Goal: Transaction & Acquisition: Purchase product/service

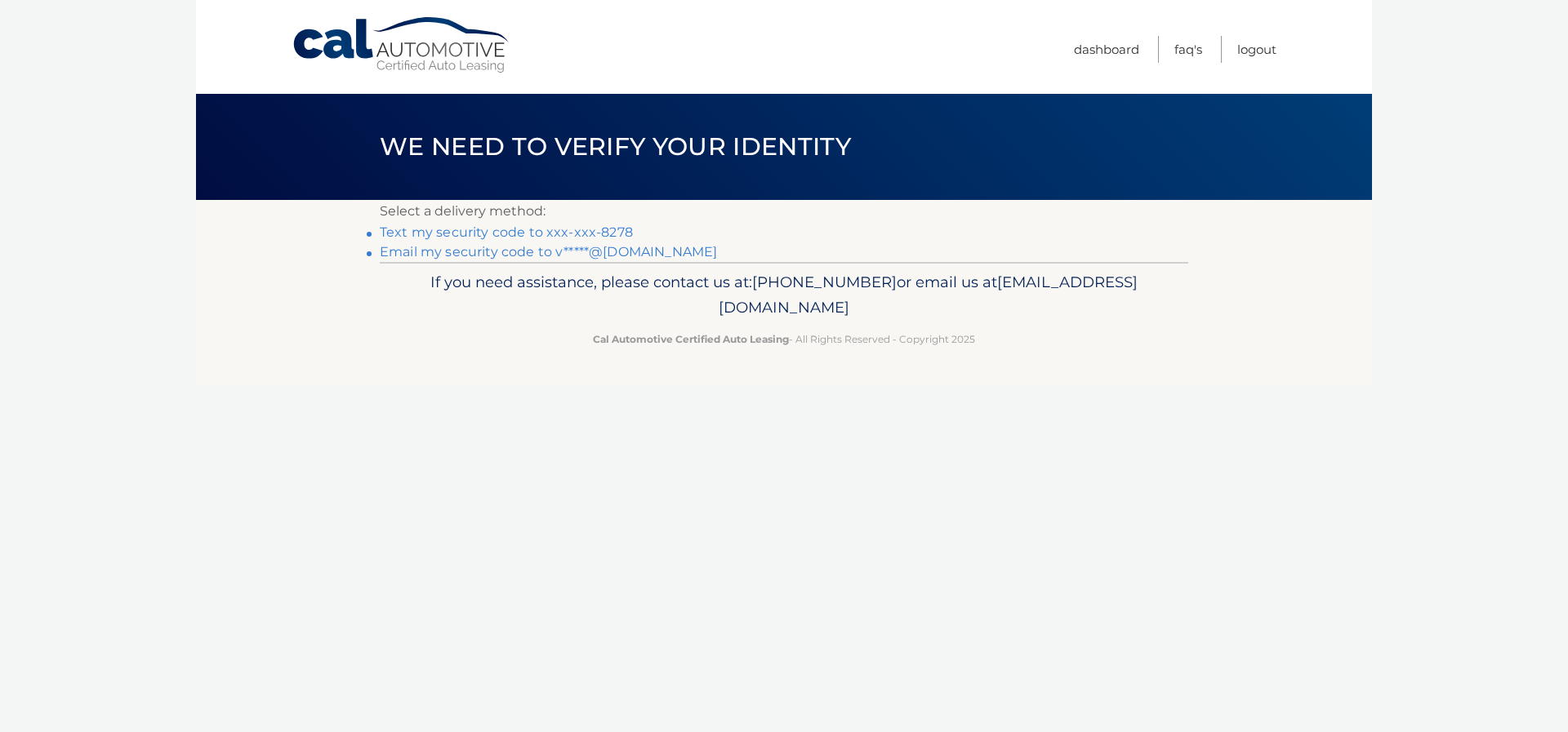
click at [537, 230] on link "Text my security code to xxx-xxx-8278" at bounding box center [505, 232] width 253 height 15
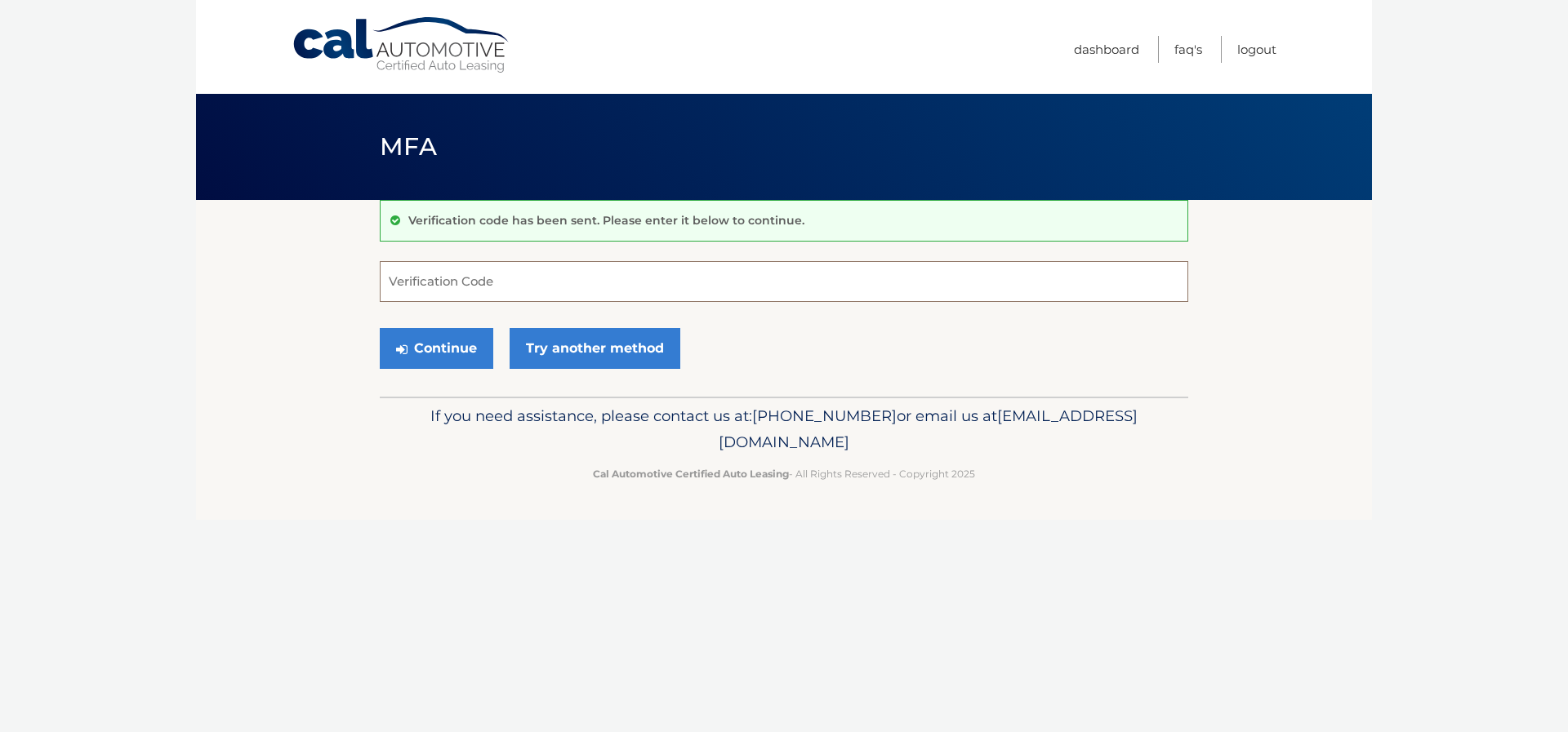
click at [441, 275] on input "Verification Code" at bounding box center [784, 281] width 809 height 41
type input "639316"
click at [451, 347] on button "Continue" at bounding box center [436, 348] width 113 height 41
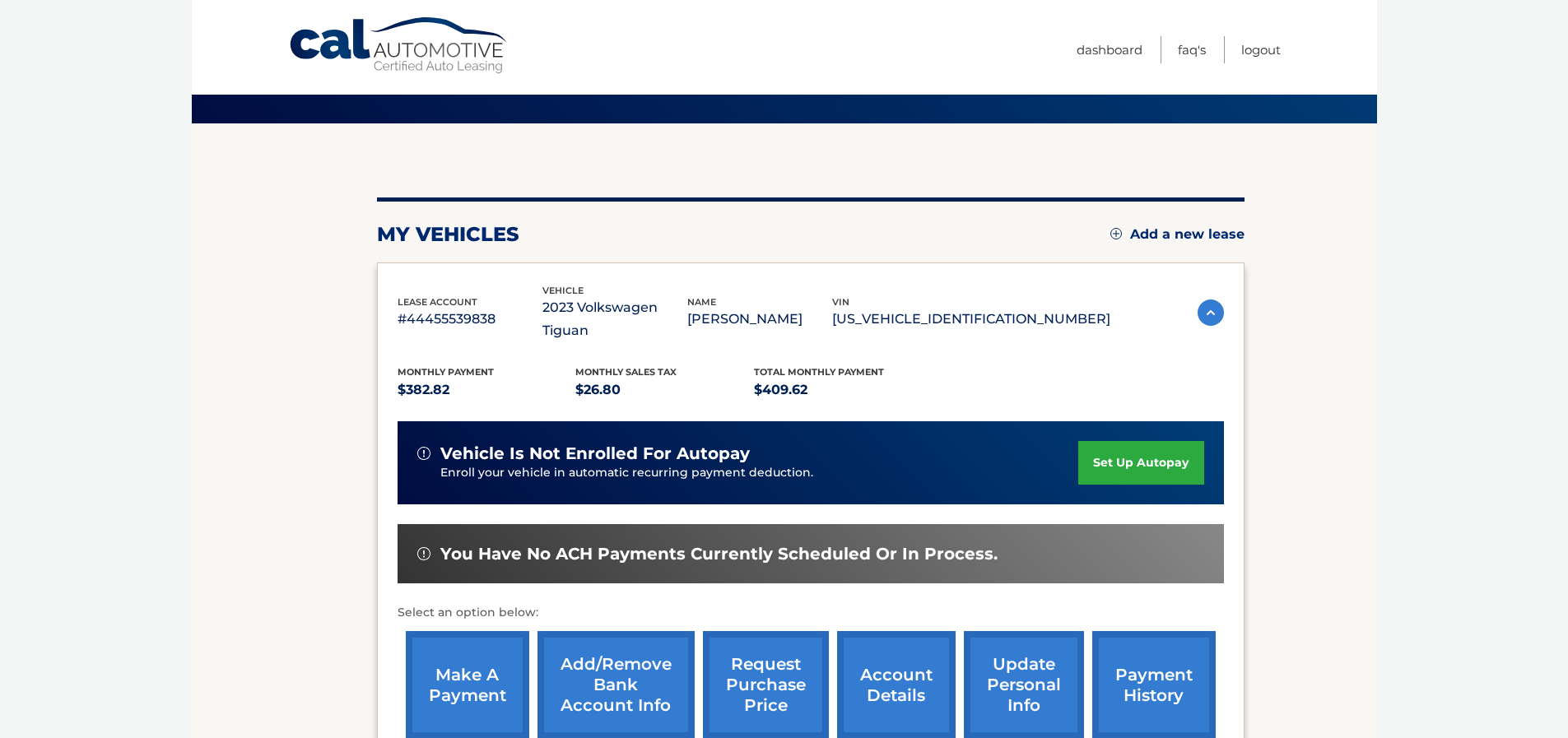
scroll to position [164, 0]
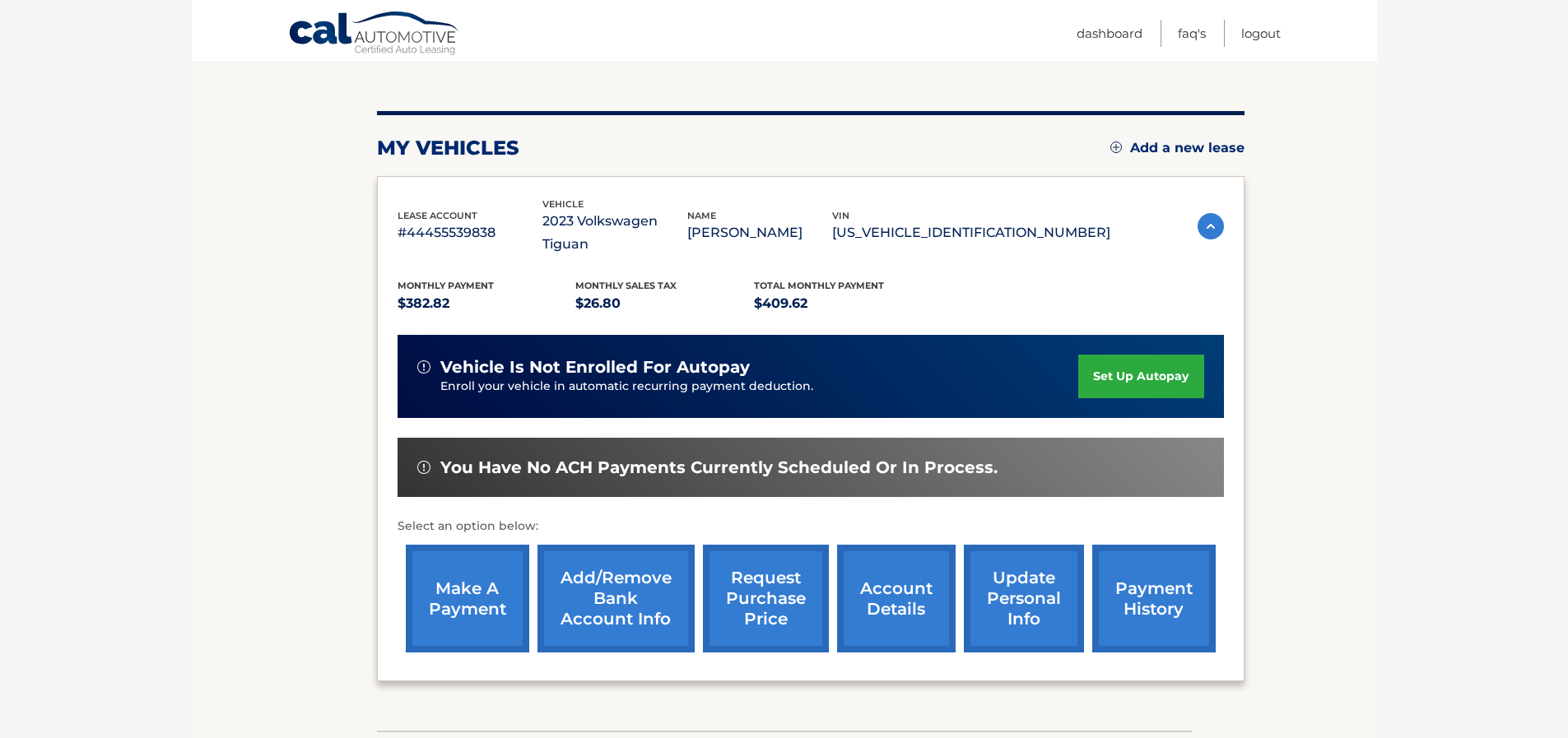
click at [481, 577] on link "make a payment" at bounding box center [467, 599] width 123 height 108
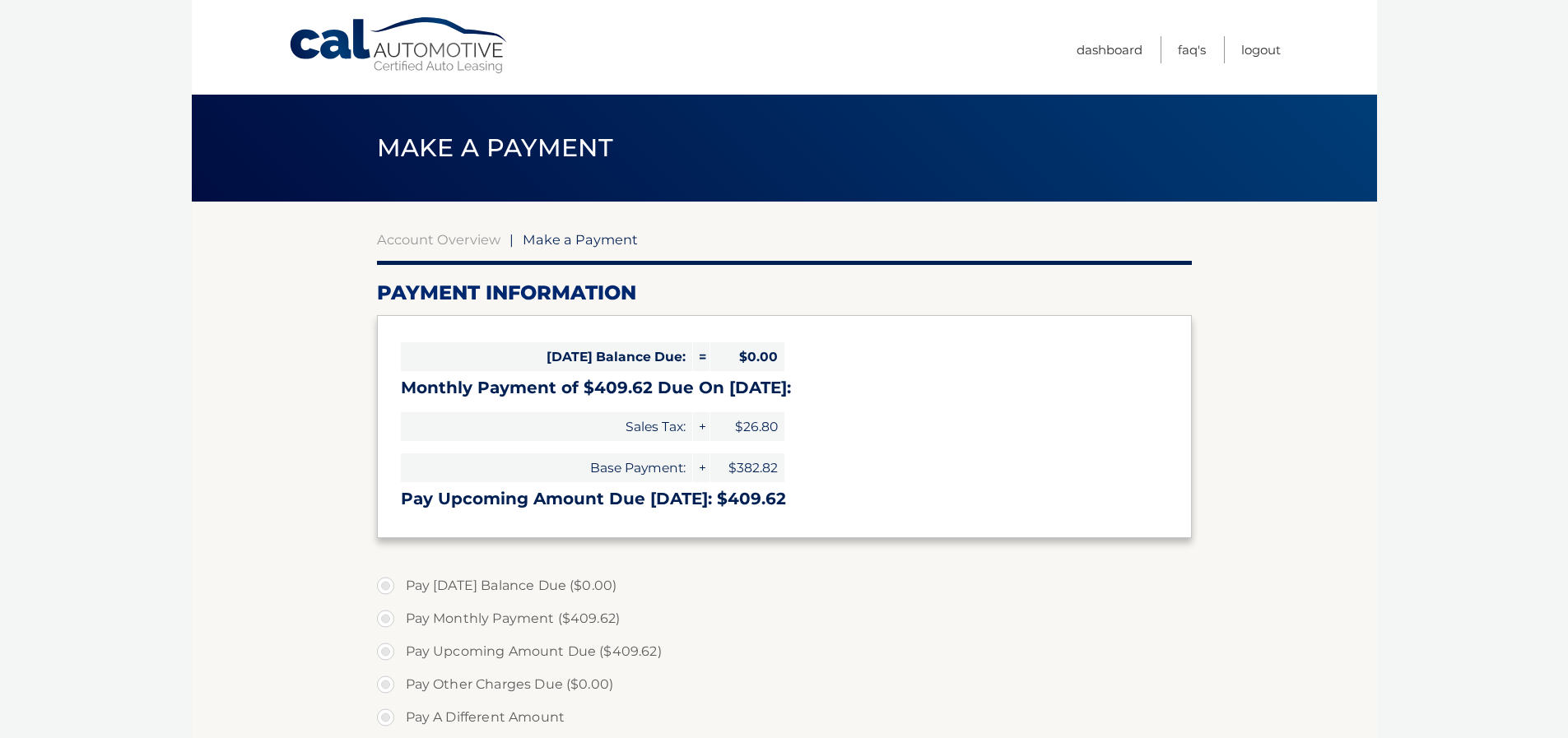
select select "MTczNjdjN2ItYTM0ZC00OWRjLWE2ZjctMDFkYzljMGM1OGE4"
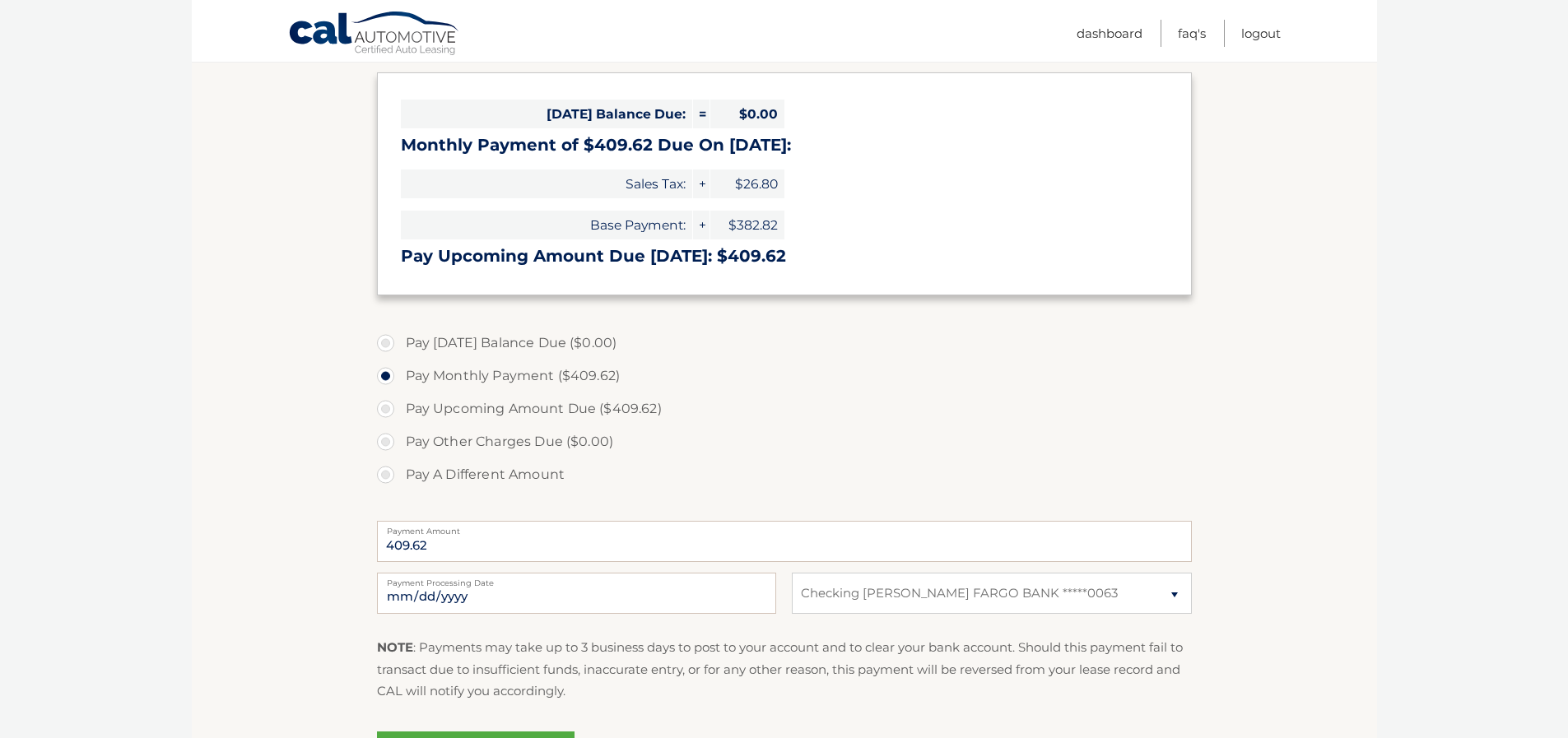
scroll to position [247, 0]
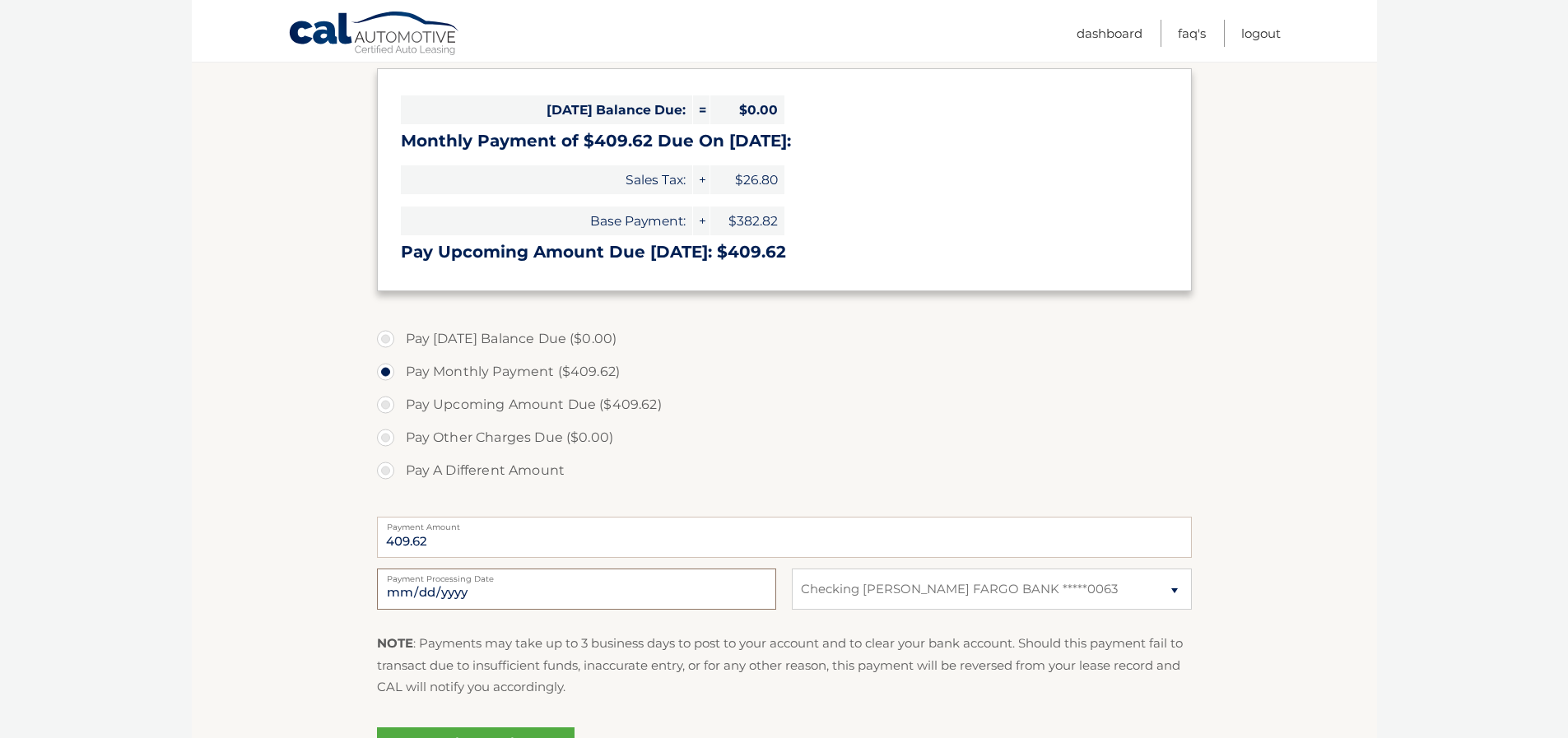
click at [682, 587] on input "[DATE]" at bounding box center [576, 589] width 399 height 41
type input "[DATE]"
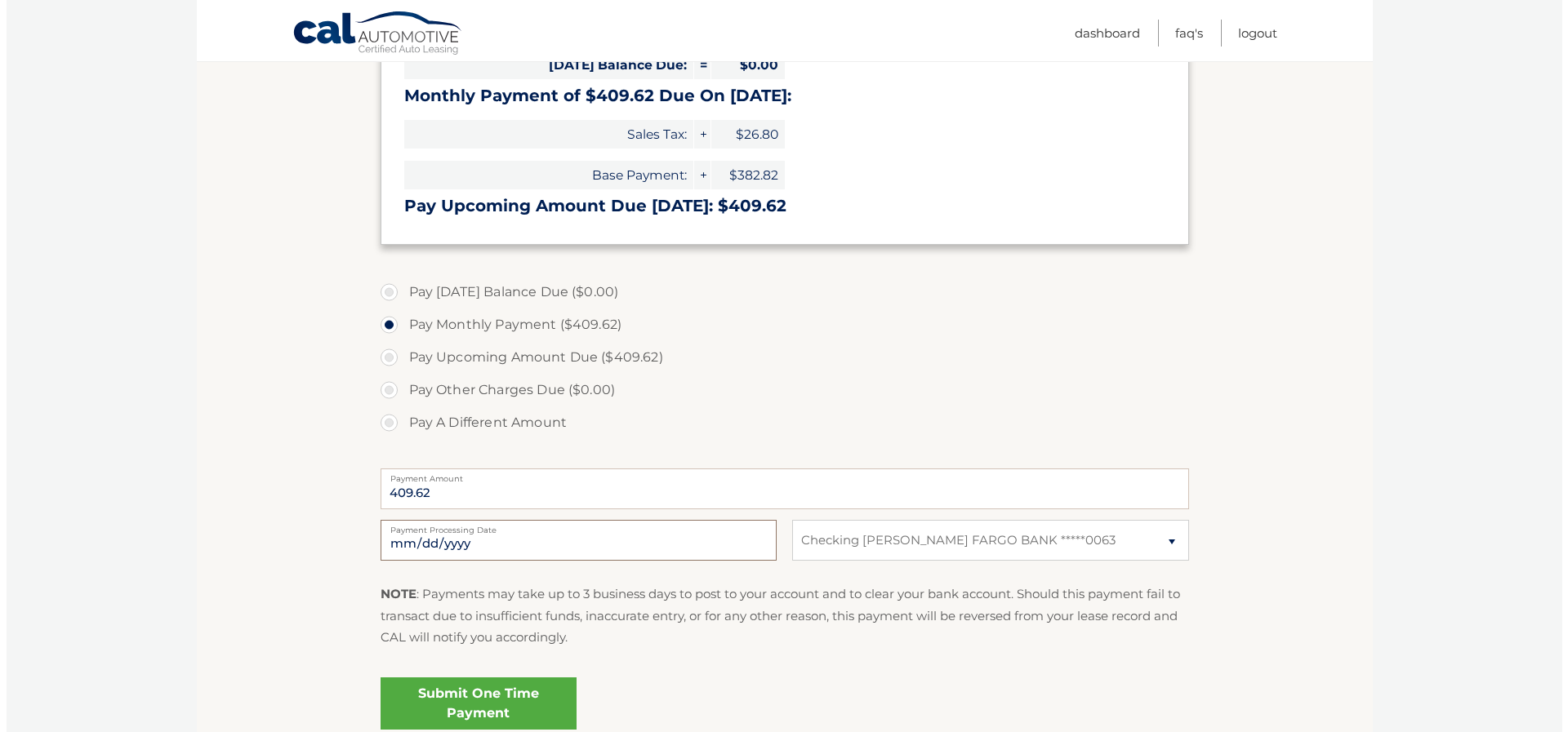
scroll to position [327, 0]
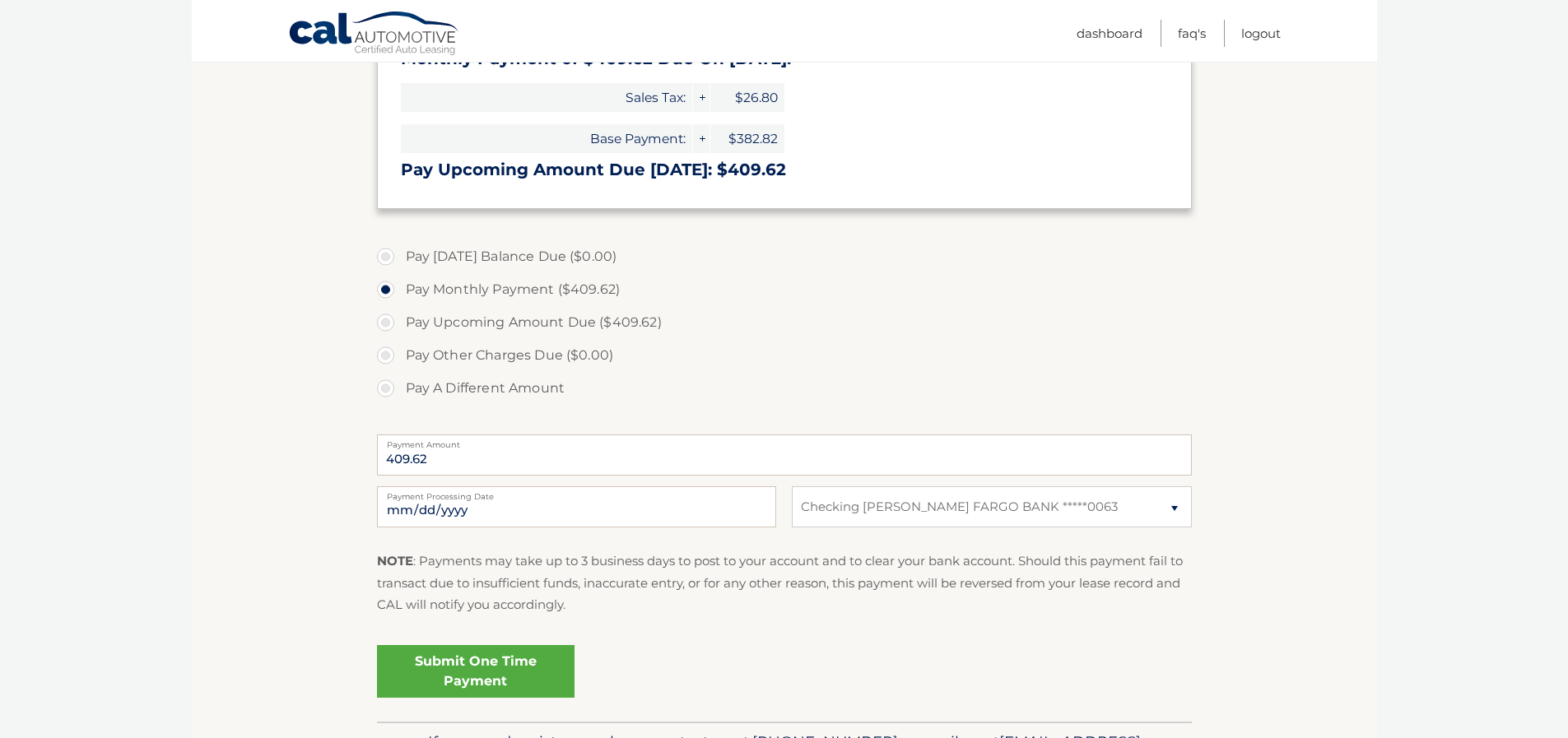
click at [485, 673] on link "Submit One Time Payment" at bounding box center [476, 671] width 198 height 53
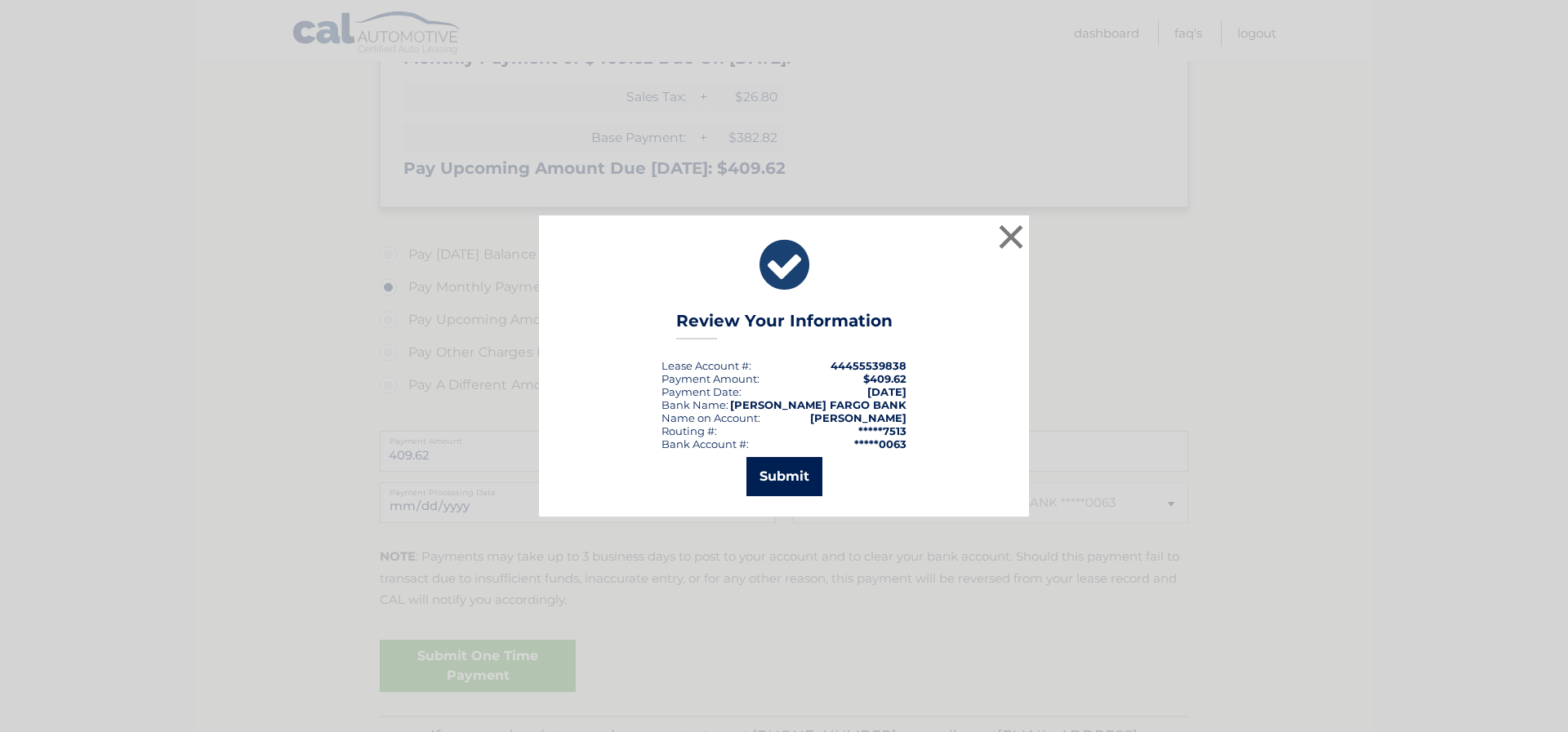
click at [777, 482] on button "Submit" at bounding box center [785, 477] width 76 height 39
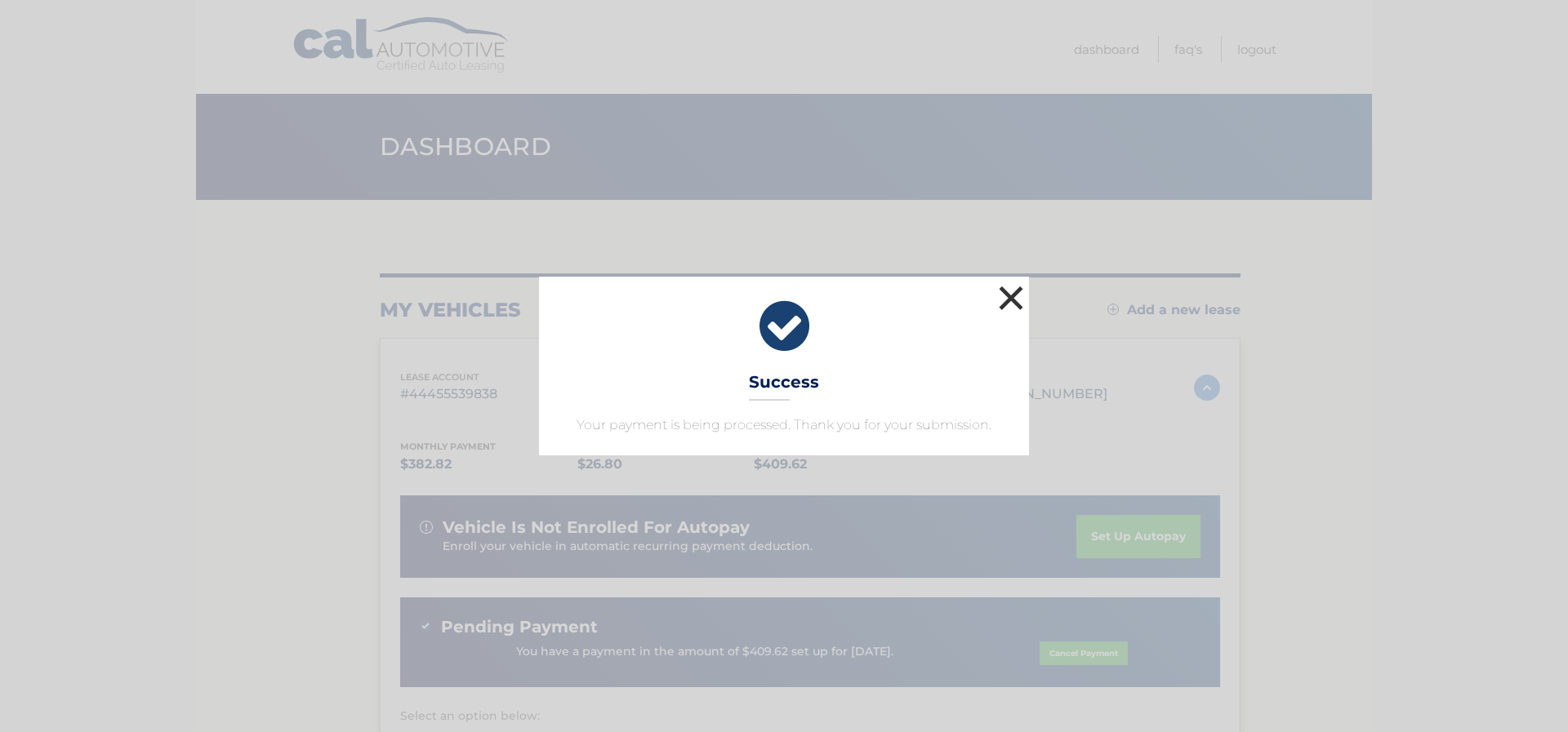
click at [1015, 300] on button "×" at bounding box center [1011, 297] width 32 height 32
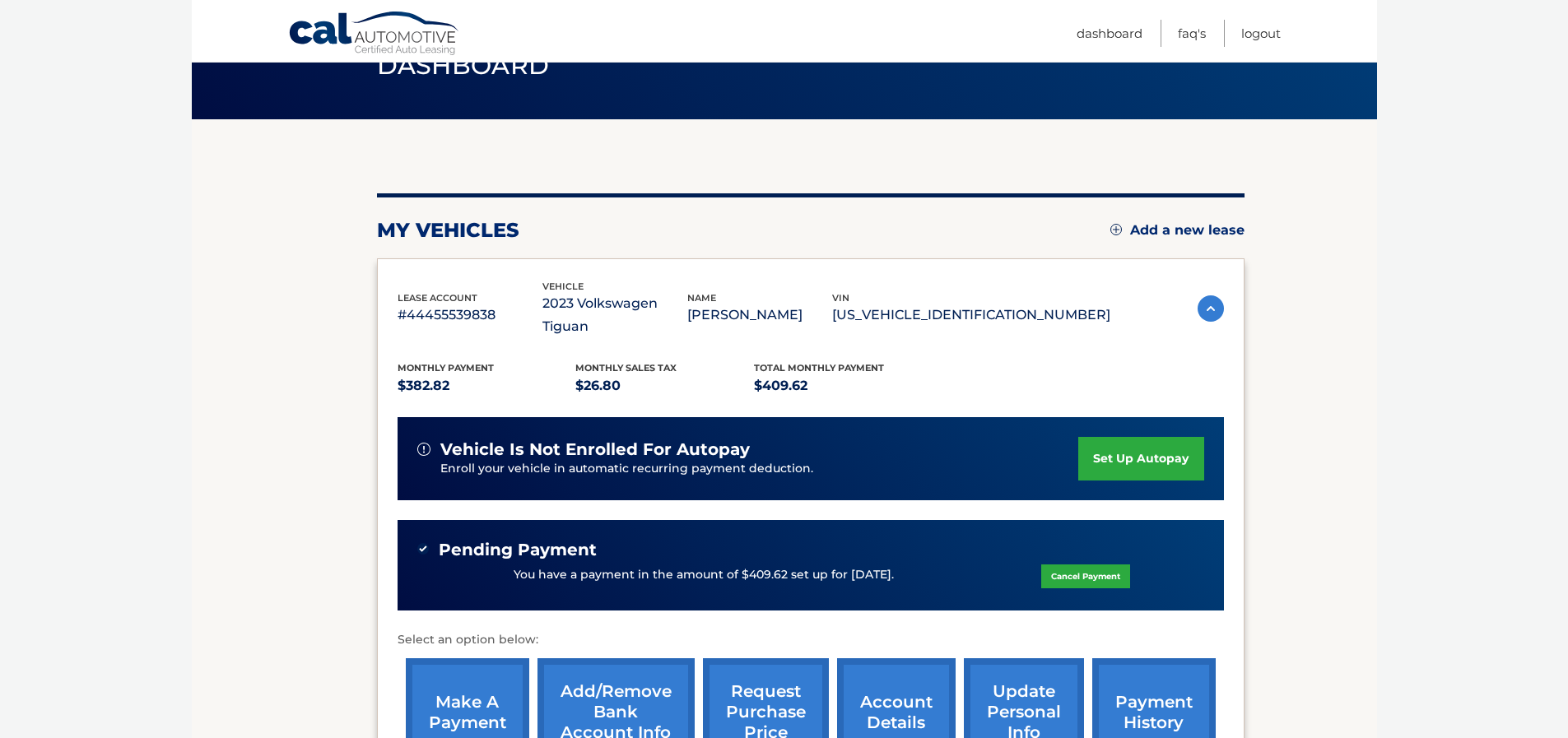
scroll to position [247, 0]
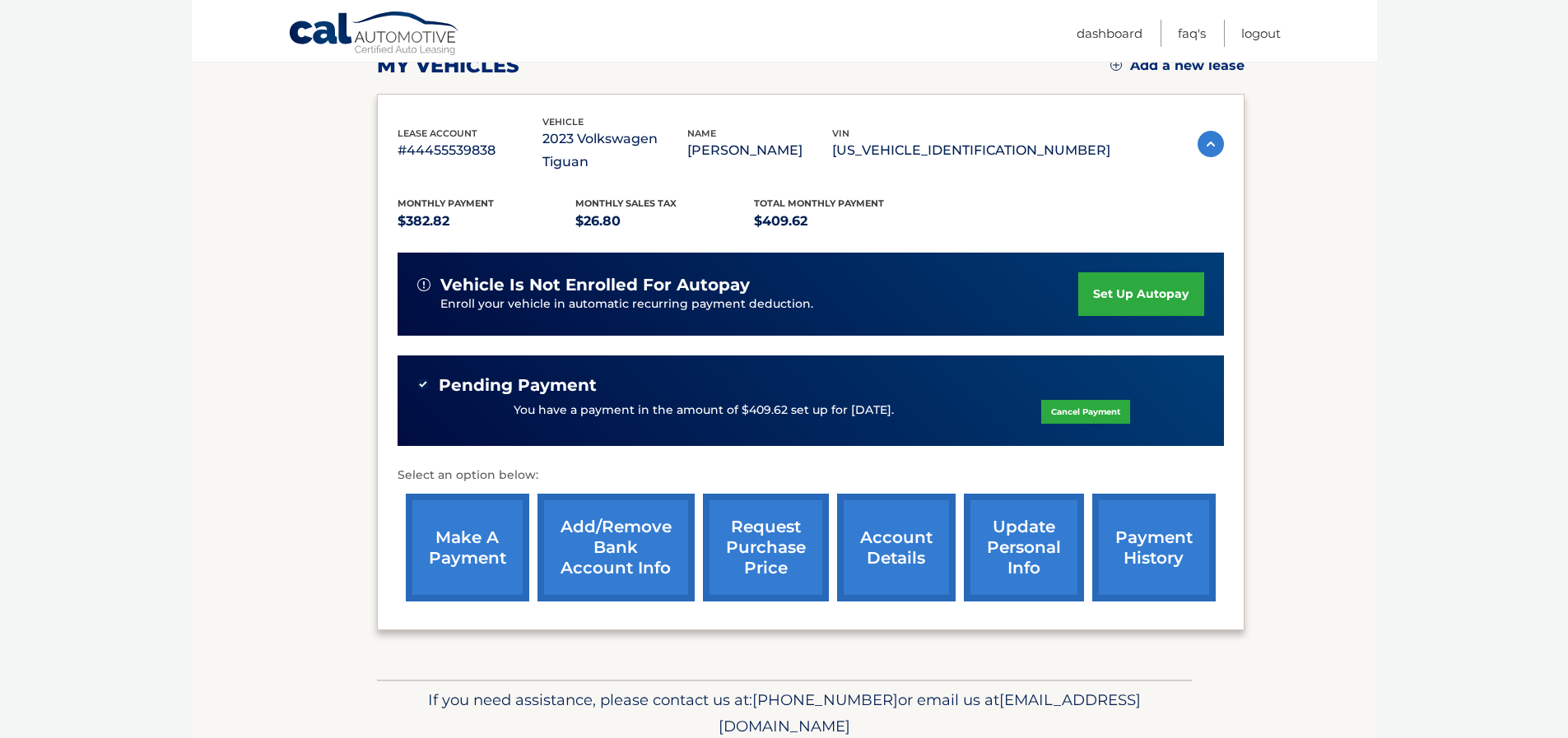
click at [1142, 529] on link "payment history" at bounding box center [1154, 548] width 123 height 108
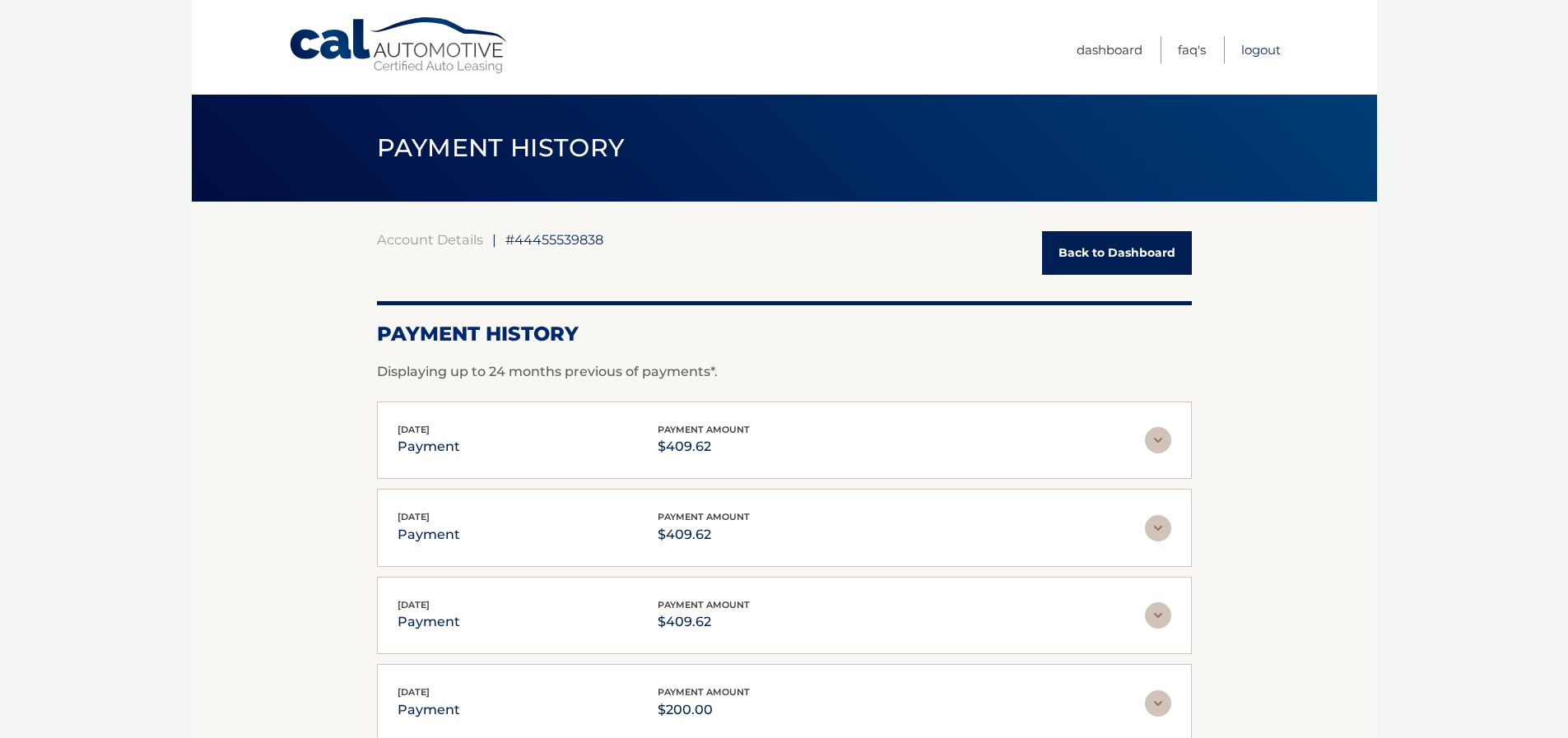
click at [1272, 47] on link "Logout" at bounding box center [1260, 50] width 39 height 27
